Goal: Information Seeking & Learning: Learn about a topic

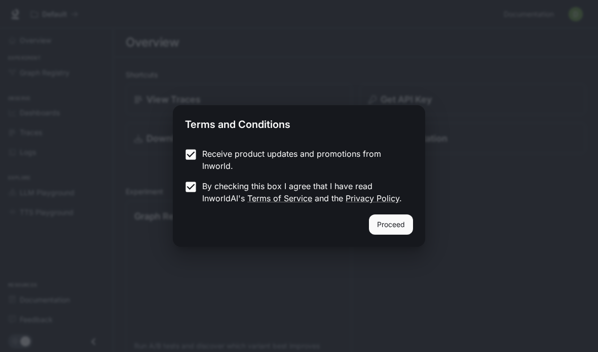
click at [398, 220] on button "Proceed" at bounding box center [391, 225] width 44 height 20
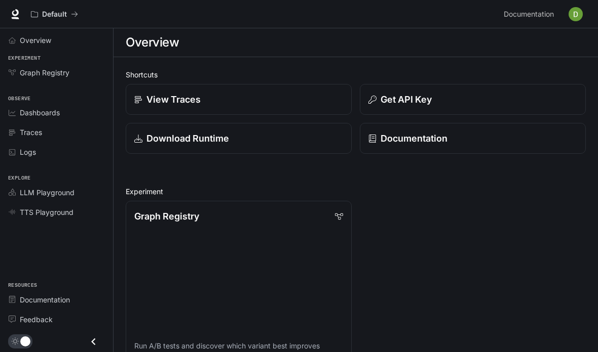
click at [297, 104] on div "View Traces" at bounding box center [238, 100] width 209 height 14
click at [325, 141] on div "Download Runtime" at bounding box center [238, 139] width 209 height 14
click at [442, 143] on p "Documentation" at bounding box center [413, 139] width 67 height 14
click at [21, 39] on span "Overview" at bounding box center [35, 40] width 31 height 11
click at [27, 76] on span "Graph Registry" at bounding box center [45, 72] width 50 height 11
